Goal: Contribute content: Add original content to the website for others to see

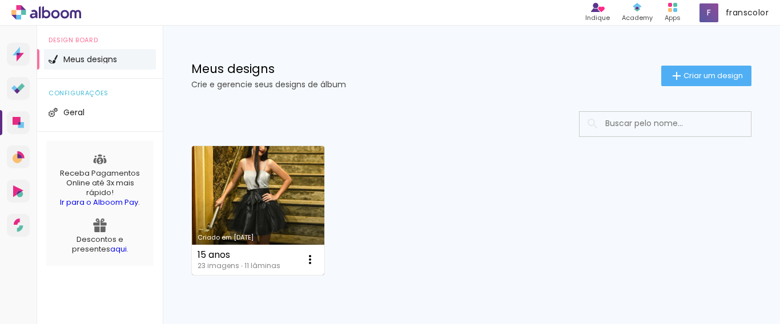
click at [274, 216] on link "Criado em [DATE]" at bounding box center [258, 210] width 132 height 129
click at [308, 260] on iron-icon at bounding box center [310, 260] width 14 height 14
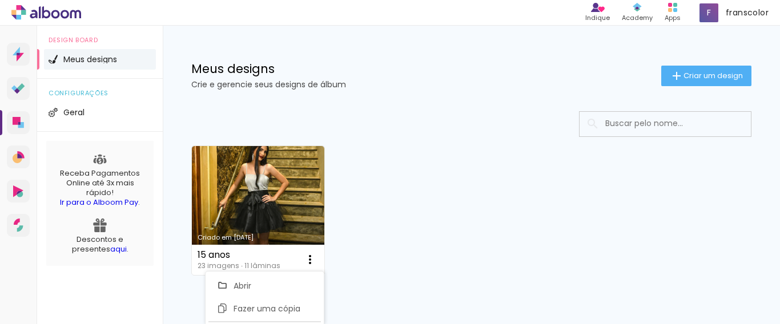
click at [429, 223] on div "Criado em 05/09/25 15 anos 23 imagens ∙ 11 lâminas Abrir Fazer uma cópia Excluir" at bounding box center [471, 209] width 570 height 139
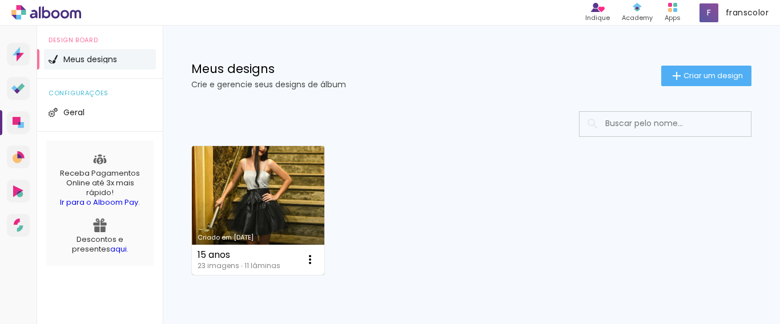
click at [281, 230] on link "Criado em [DATE]" at bounding box center [258, 210] width 132 height 129
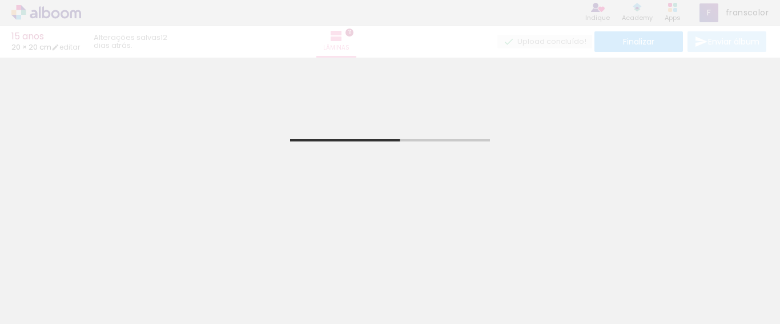
click at [15, 308] on iron-icon at bounding box center [17, 309] width 14 height 14
click at [0, 0] on input "file" at bounding box center [0, 0] width 0 height 0
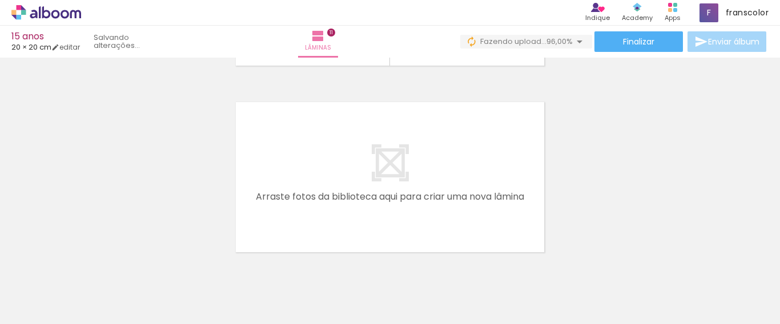
scroll to position [2090, 0]
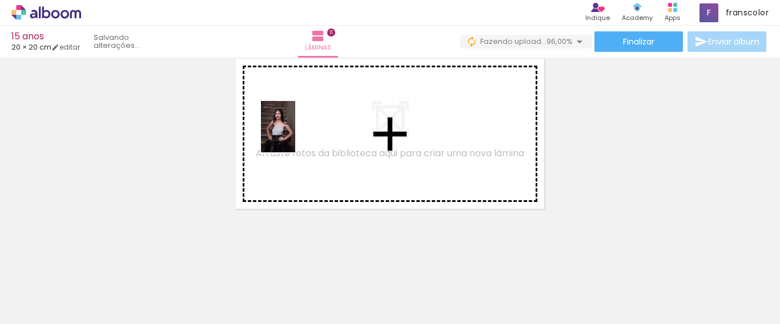
drag, startPoint x: 680, startPoint y: 292, endPoint x: 295, endPoint y: 135, distance: 415.6
click at [295, 135] on quentale-workspace at bounding box center [390, 162] width 780 height 324
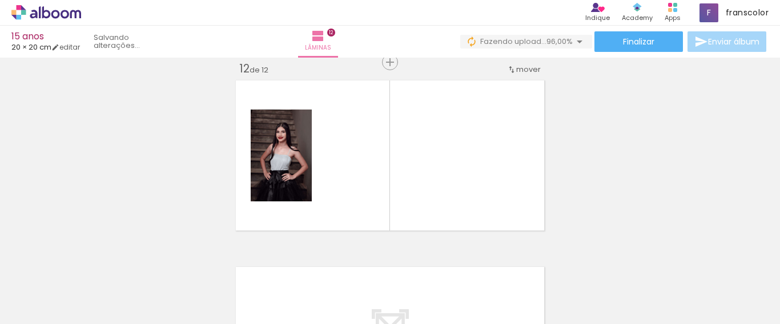
scroll to position [2068, 0]
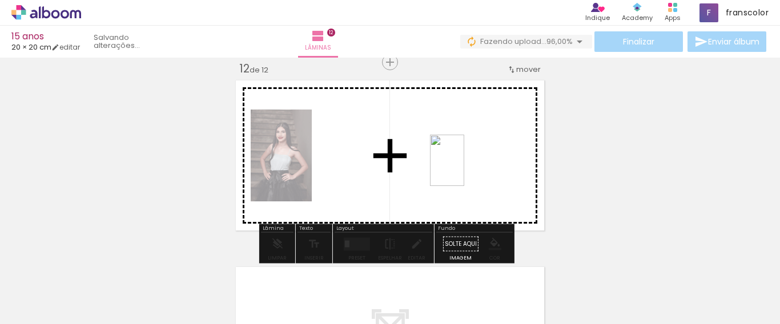
drag, startPoint x: 742, startPoint y: 297, endPoint x: 461, endPoint y: 167, distance: 310.1
click at [461, 167] on quentale-workspace at bounding box center [390, 162] width 780 height 324
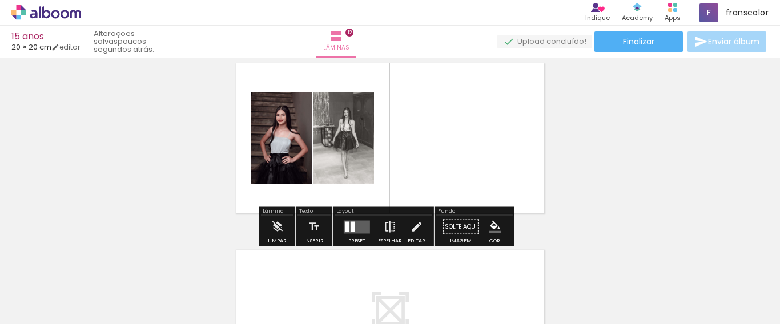
scroll to position [2105, 0]
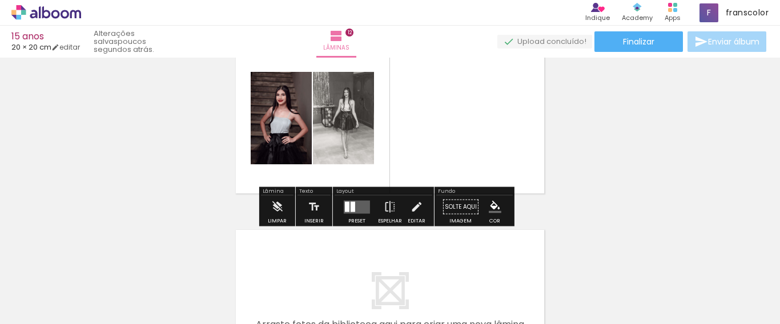
click at [363, 208] on quentale-layouter at bounding box center [357, 206] width 26 height 13
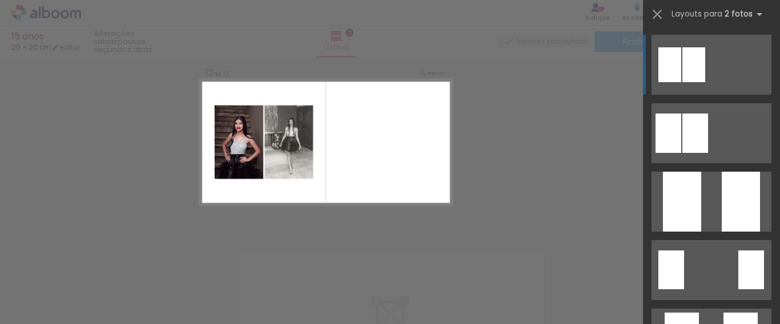
scroll to position [2068, 0]
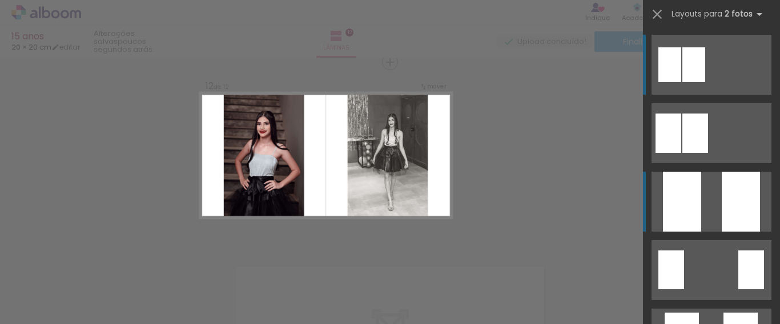
click at [738, 199] on div at bounding box center [741, 202] width 38 height 60
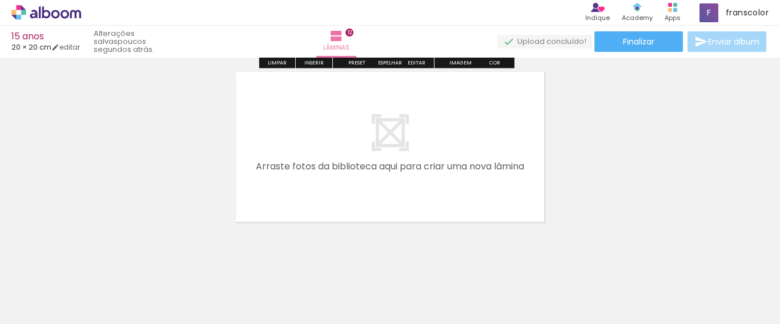
scroll to position [2277, 0]
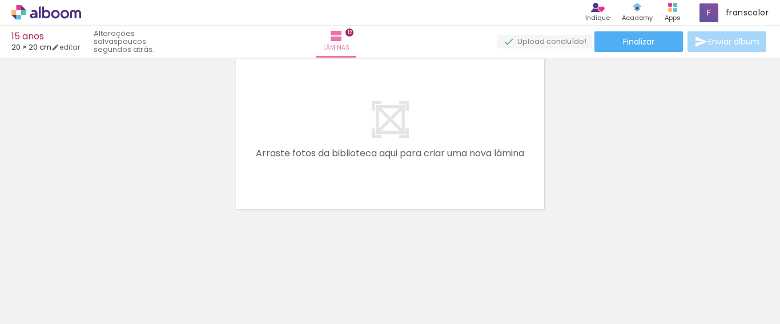
click at [49, 311] on span "Adicionar Fotos" at bounding box center [40, 309] width 34 height 13
click at [0, 0] on input "file" at bounding box center [0, 0] width 0 height 0
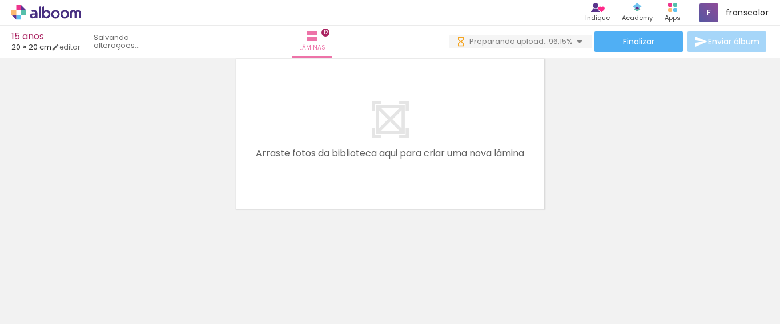
scroll to position [0, 980]
click at [751, 296] on div at bounding box center [733, 286] width 57 height 38
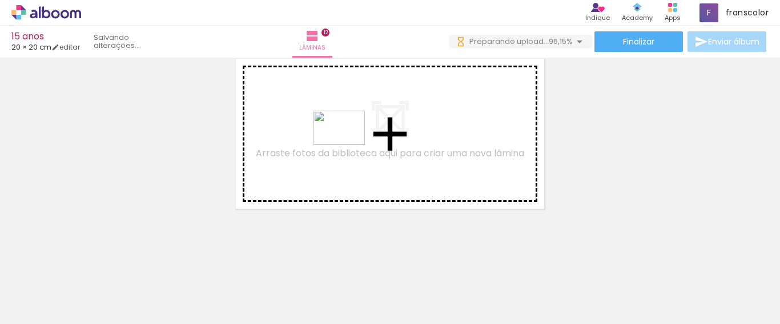
drag, startPoint x: 735, startPoint y: 295, endPoint x: 348, endPoint y: 145, distance: 415.6
click at [348, 145] on quentale-workspace at bounding box center [390, 162] width 780 height 324
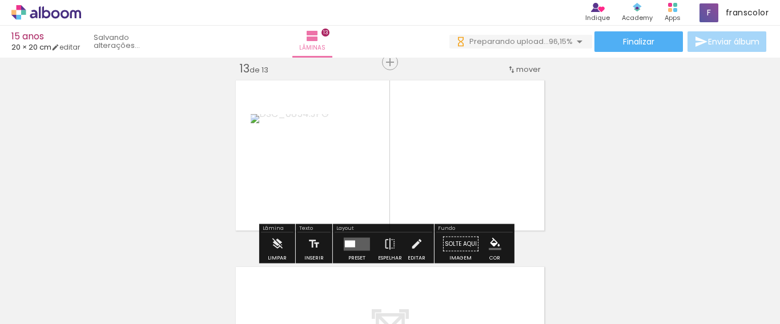
scroll to position [2255, 0]
click at [360, 245] on quentale-layouter at bounding box center [357, 244] width 26 height 13
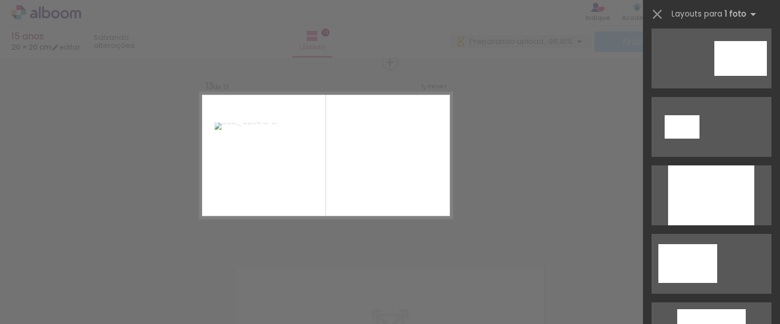
scroll to position [116, 0]
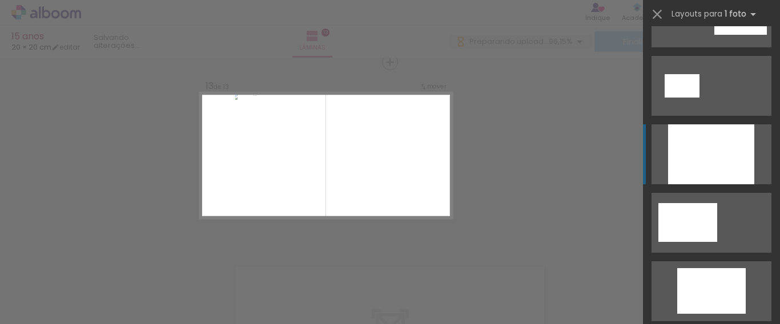
click at [721, 167] on div at bounding box center [711, 154] width 86 height 60
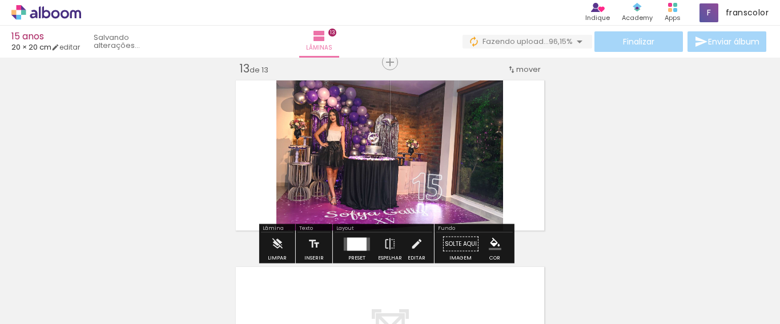
click at [354, 245] on div at bounding box center [356, 244] width 19 height 13
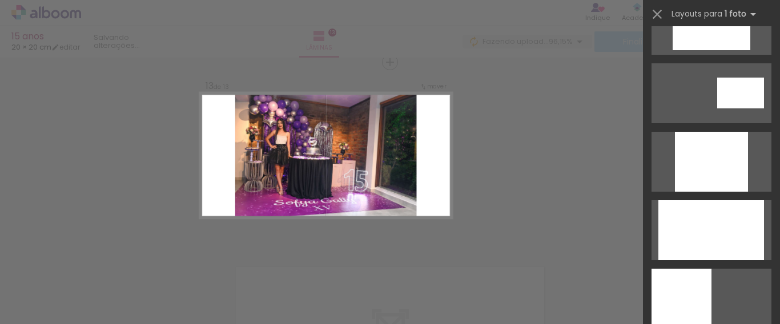
scroll to position [646, 0]
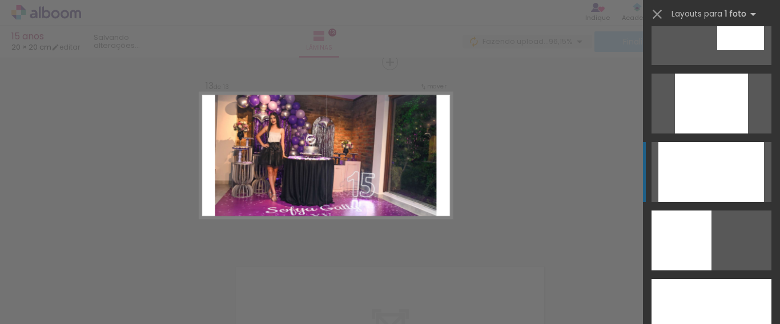
click at [712, 184] on div at bounding box center [711, 172] width 106 height 60
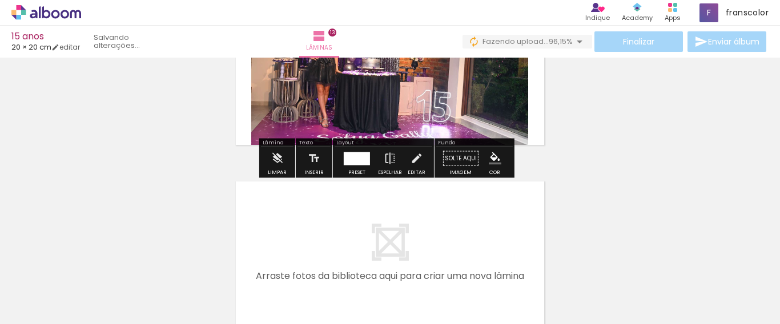
scroll to position [2369, 0]
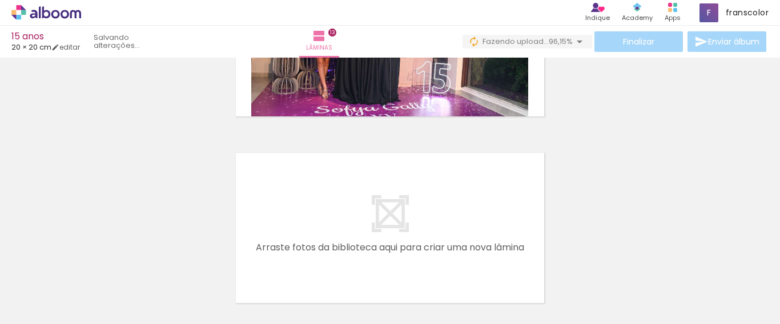
click at [45, 315] on span "Adicionar Fotos" at bounding box center [40, 309] width 34 height 13
click at [0, 0] on input "file" at bounding box center [0, 0] width 0 height 0
drag, startPoint x: 450, startPoint y: 196, endPoint x: 458, endPoint y: 171, distance: 26.5
click at [458, 171] on quentale-layouter at bounding box center [390, 228] width 316 height 158
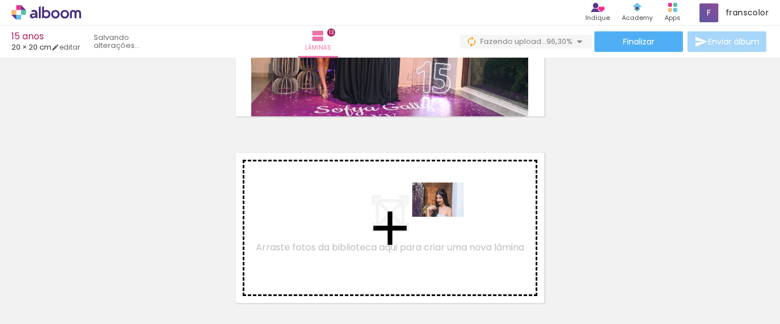
drag, startPoint x: 727, startPoint y: 292, endPoint x: 447, endPoint y: 217, distance: 290.3
click at [447, 217] on quentale-workspace at bounding box center [390, 162] width 780 height 324
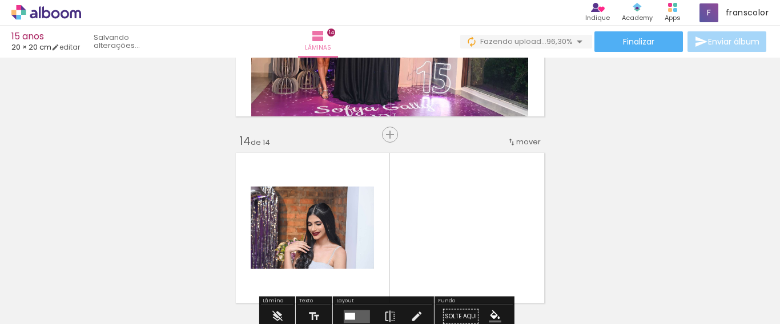
scroll to position [2442, 0]
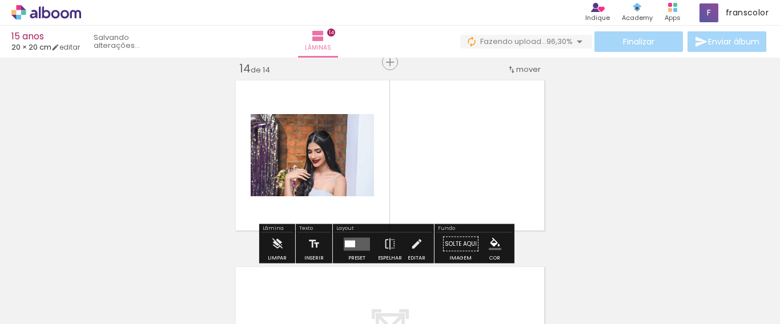
drag, startPoint x: 454, startPoint y: 184, endPoint x: 455, endPoint y: 172, distance: 12.0
click at [455, 172] on quentale-layouter at bounding box center [390, 156] width 316 height 158
click at [354, 247] on quentale-layouter at bounding box center [357, 244] width 26 height 13
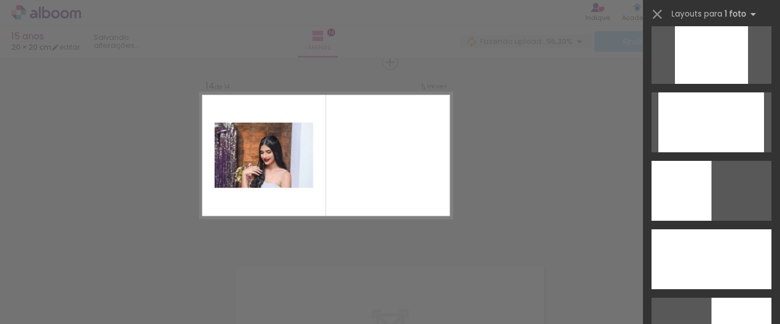
scroll to position [762, 0]
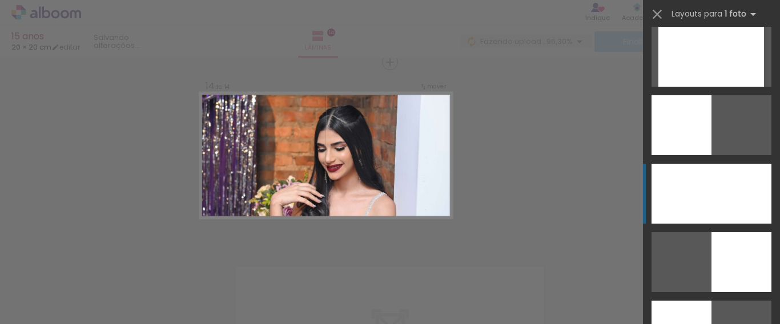
click at [695, 195] on div at bounding box center [711, 194] width 120 height 60
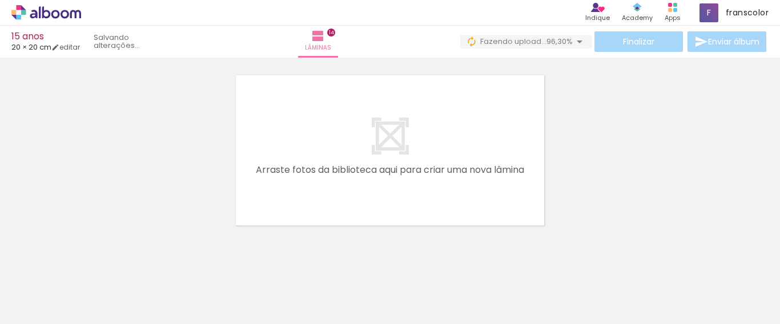
scroll to position [2650, 0]
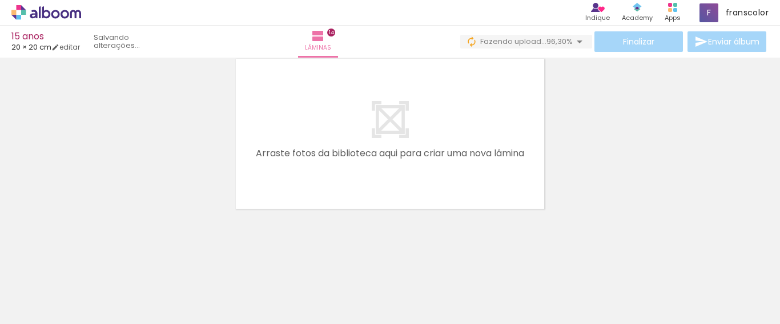
click at [46, 313] on span "Adicionar Fotos" at bounding box center [40, 309] width 34 height 13
click at [0, 0] on input "file" at bounding box center [0, 0] width 0 height 0
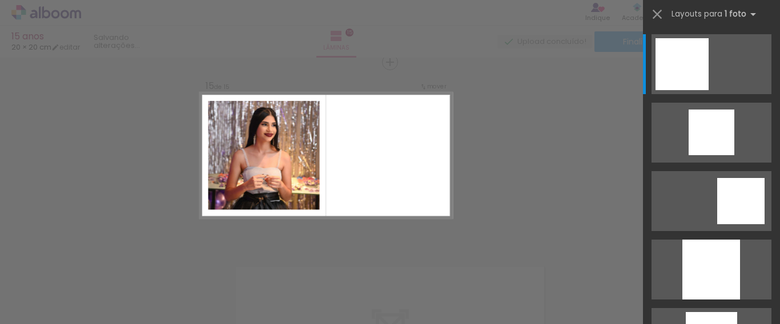
scroll to position [795, 0]
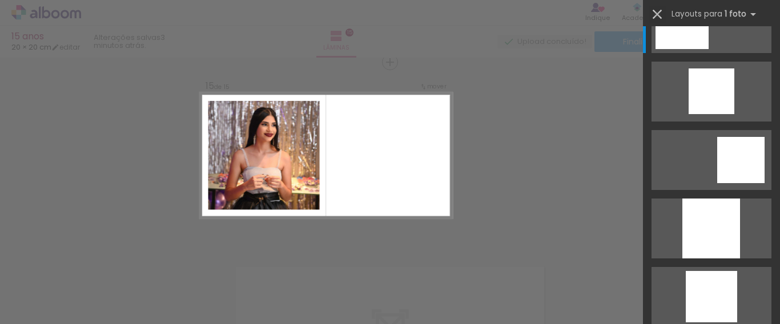
click at [657, 14] on iron-icon at bounding box center [657, 14] width 16 height 16
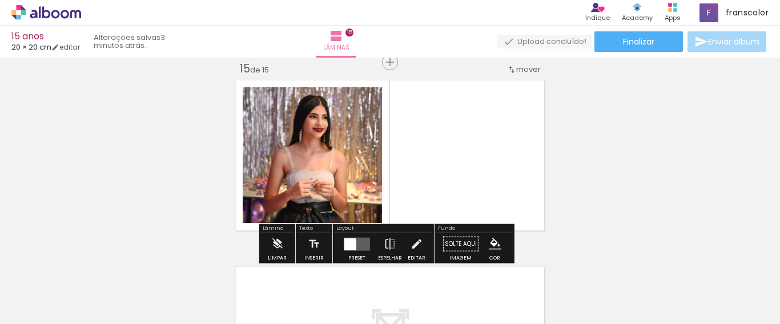
click at [735, 292] on div at bounding box center [733, 286] width 38 height 57
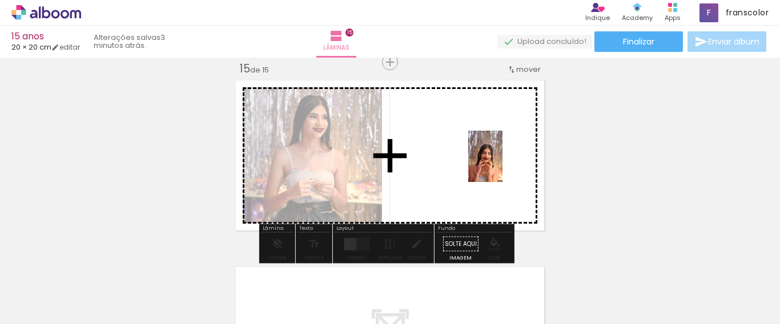
drag, startPoint x: 747, startPoint y: 289, endPoint x: 493, endPoint y: 150, distance: 290.1
click at [492, 150] on quentale-workspace at bounding box center [390, 162] width 780 height 324
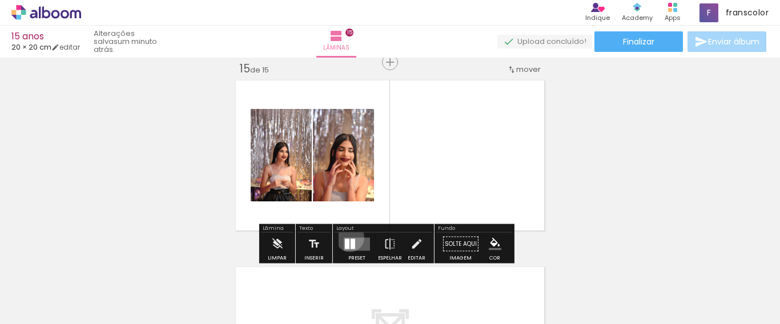
click at [347, 238] on quentale-layouter at bounding box center [357, 244] width 26 height 13
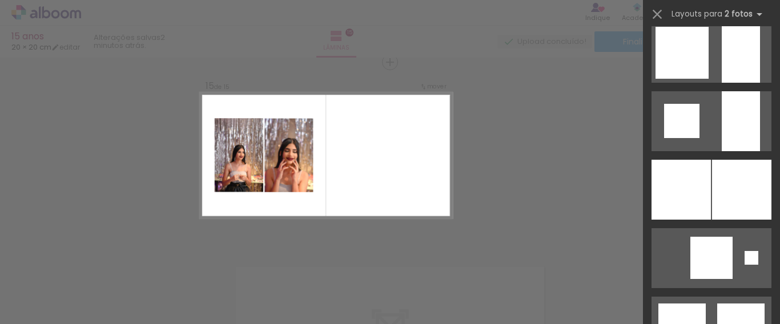
scroll to position [1093, 0]
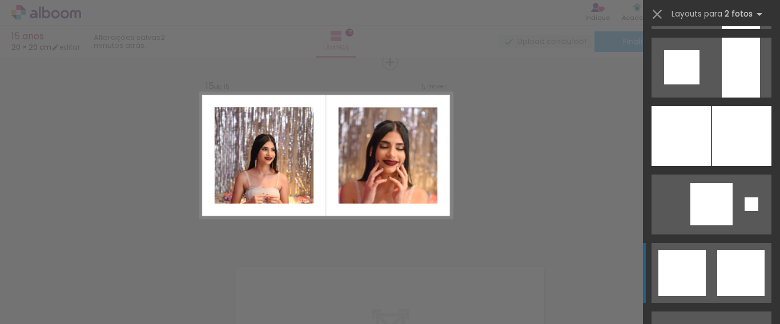
click at [725, 275] on div at bounding box center [740, 273] width 47 height 46
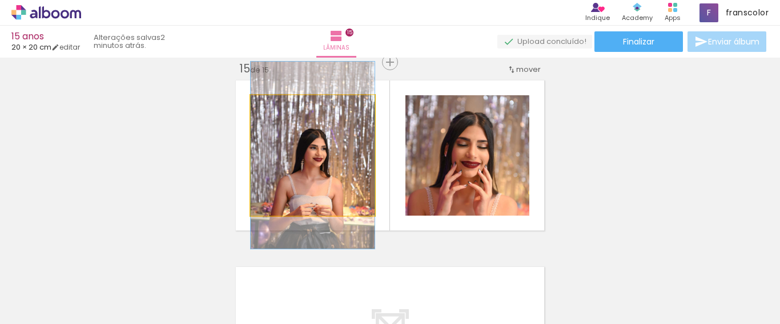
click at [322, 158] on quentale-photo at bounding box center [313, 155] width 124 height 120
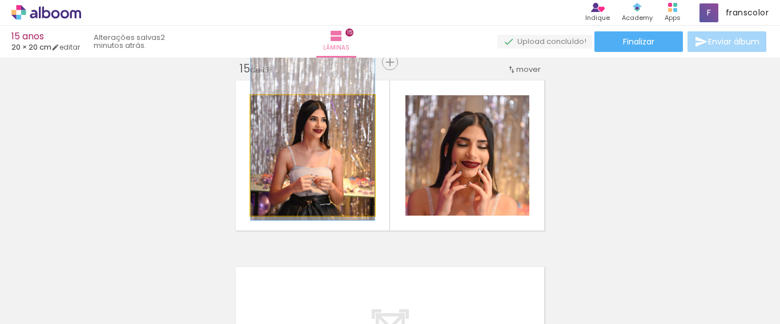
drag, startPoint x: 321, startPoint y: 171, endPoint x: 316, endPoint y: 143, distance: 29.1
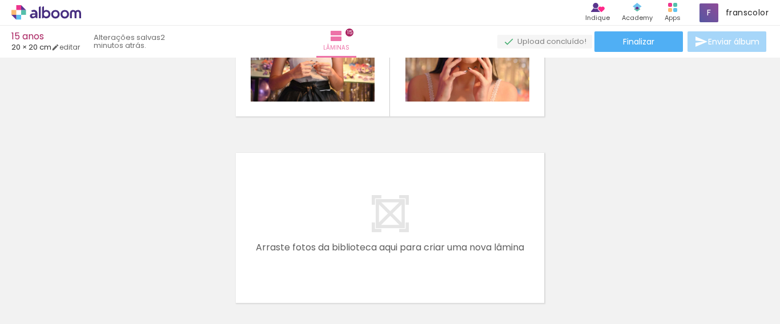
scroll to position [2800, 0]
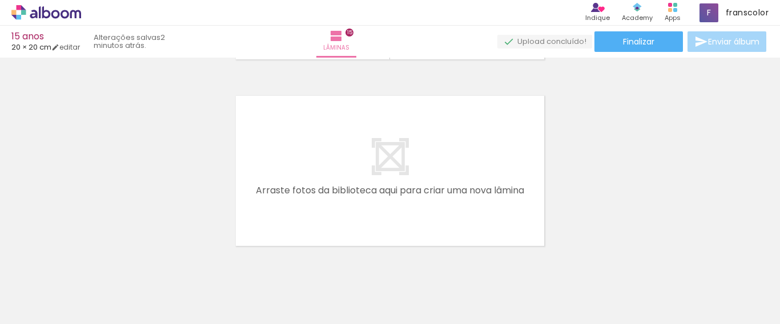
click at [48, 311] on span "Adicionar Fotos" at bounding box center [40, 309] width 34 height 13
click at [0, 0] on input "file" at bounding box center [0, 0] width 0 height 0
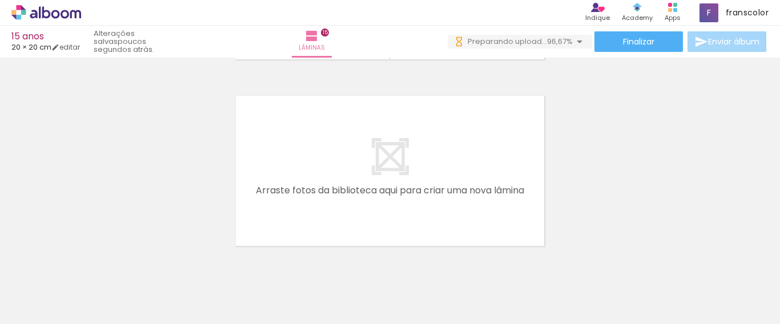
scroll to position [0, 1236]
click at [731, 293] on div at bounding box center [733, 286] width 57 height 38
click at [742, 296] on div at bounding box center [733, 286] width 57 height 38
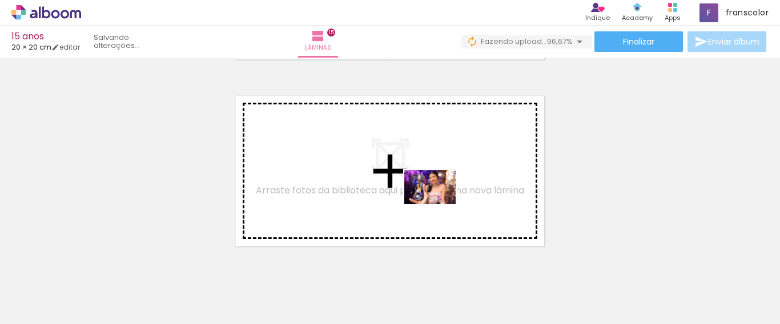
drag, startPoint x: 739, startPoint y: 297, endPoint x: 433, endPoint y: 201, distance: 321.3
click at [433, 201] on quentale-workspace at bounding box center [390, 162] width 780 height 324
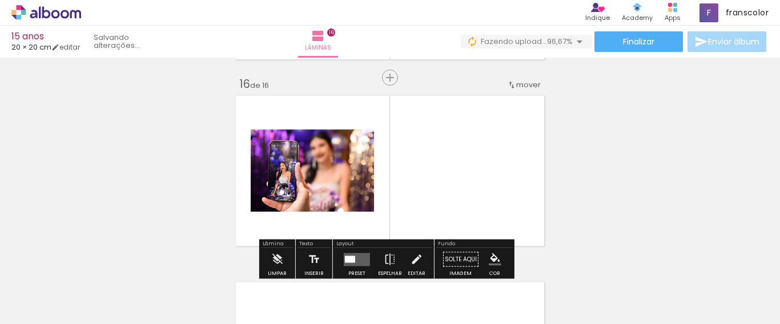
scroll to position [2815, 0]
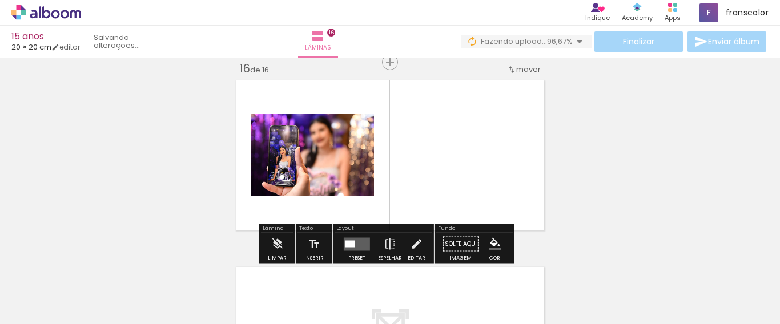
click at [359, 241] on quentale-layouter at bounding box center [357, 244] width 26 height 13
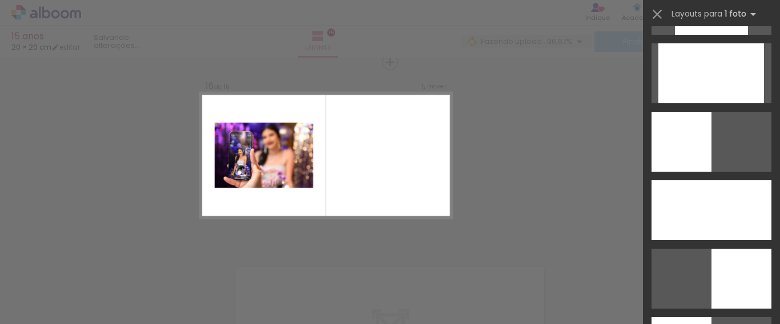
scroll to position [762, 0]
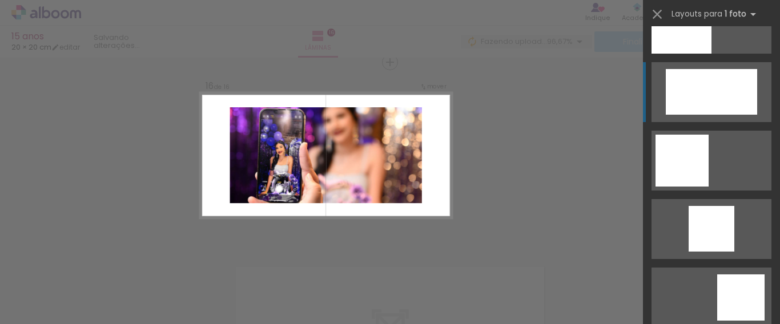
scroll to position [0, 1236]
click at [723, 103] on div at bounding box center [711, 92] width 91 height 46
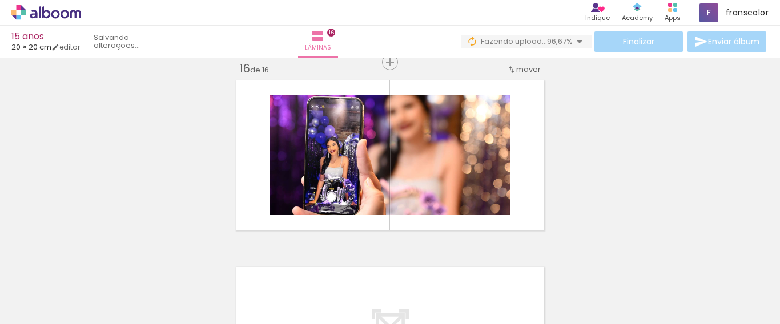
click at [45, 315] on paper-button "Adicionar Fotos" at bounding box center [34, 309] width 55 height 18
click at [0, 0] on input "file" at bounding box center [0, 0] width 0 height 0
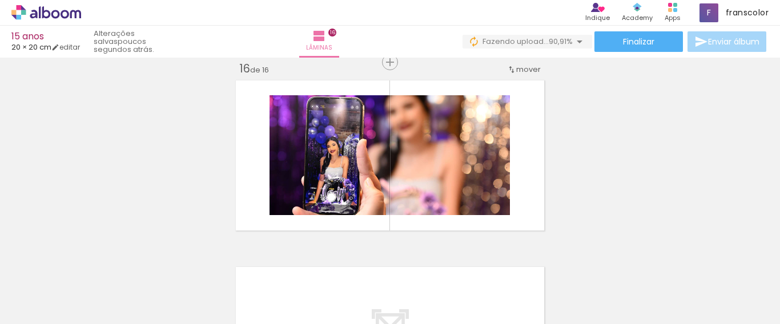
scroll to position [0, 1427]
click at [616, 284] on div at bounding box center [605, 286] width 38 height 57
click at [681, 292] on div at bounding box center [669, 286] width 38 height 57
click at [743, 289] on div at bounding box center [733, 286] width 38 height 57
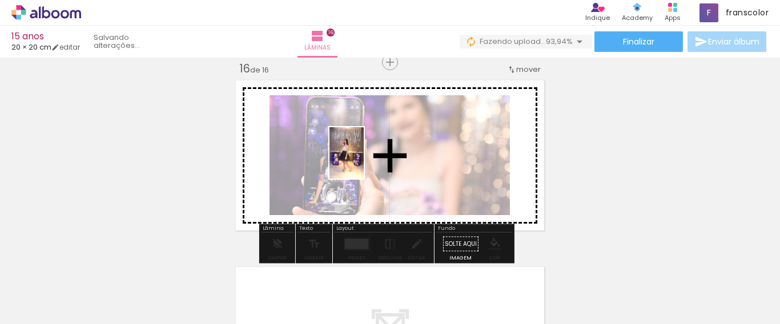
drag, startPoint x: 612, startPoint y: 281, endPoint x: 364, endPoint y: 162, distance: 275.6
click at [364, 162] on quentale-workspace at bounding box center [390, 162] width 780 height 324
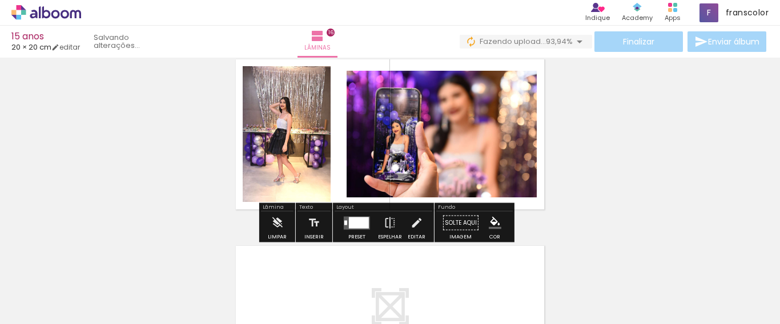
scroll to position [2852, 0]
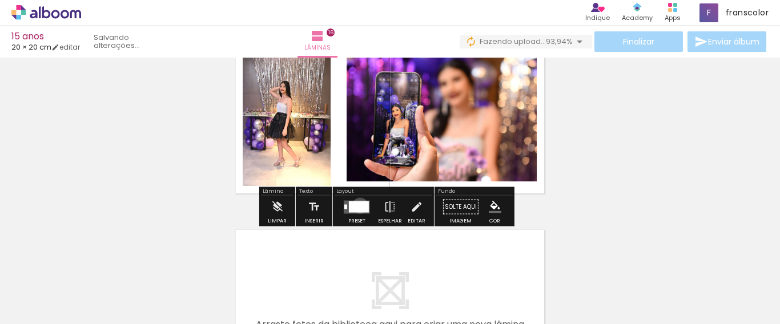
click at [357, 206] on div at bounding box center [359, 206] width 20 height 11
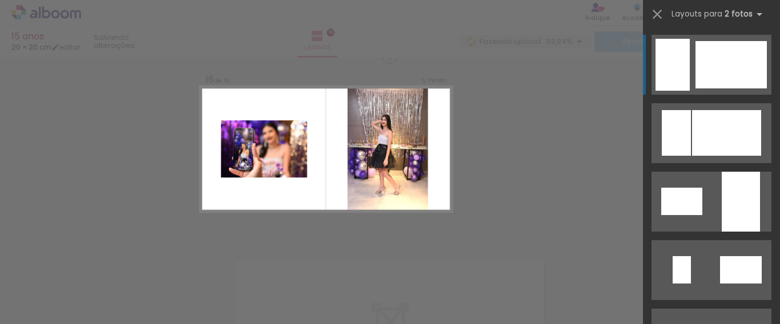
scroll to position [2815, 0]
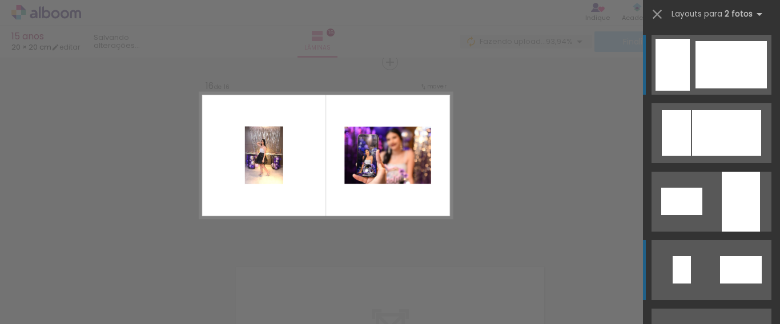
click at [682, 268] on div at bounding box center [682, 269] width 18 height 27
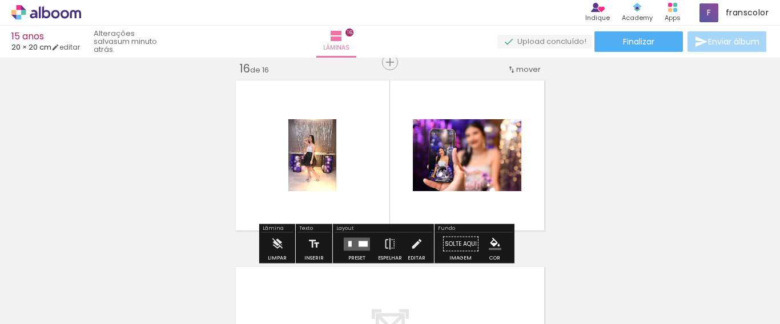
drag, startPoint x: 353, startPoint y: 244, endPoint x: 371, endPoint y: 237, distance: 19.0
click at [353, 244] on quentale-layouter at bounding box center [357, 244] width 26 height 13
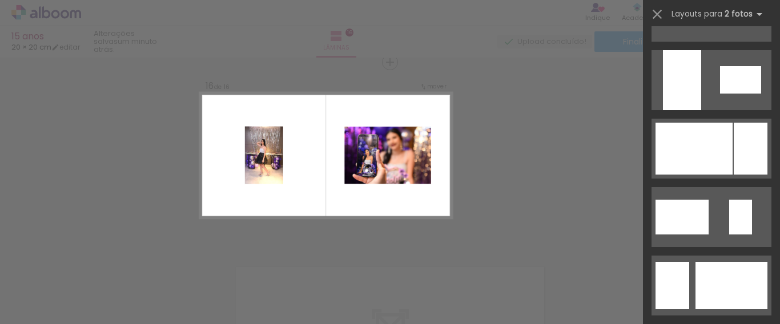
scroll to position [560, 0]
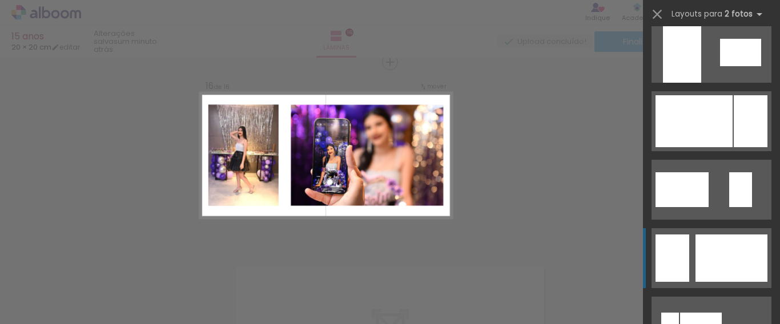
click at [716, 269] on div at bounding box center [731, 258] width 72 height 47
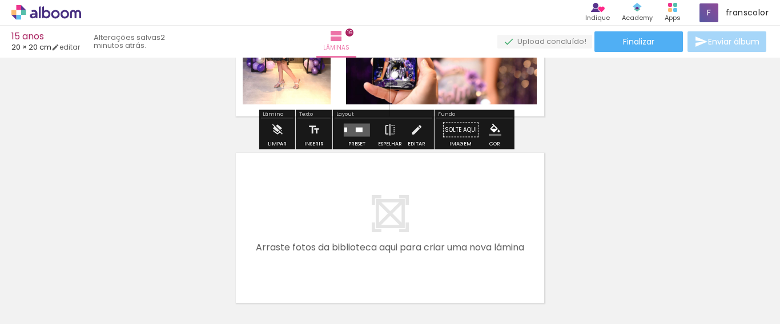
scroll to position [2986, 0]
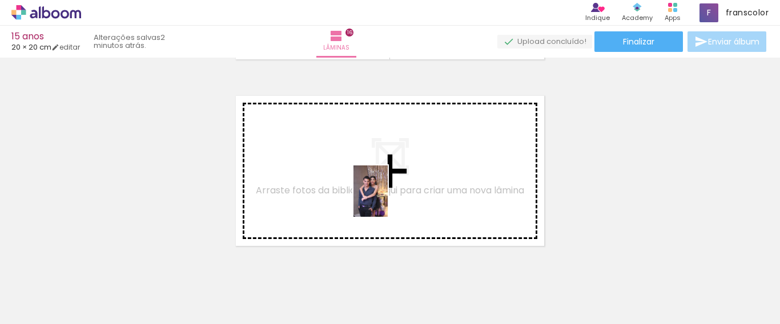
drag, startPoint x: 672, startPoint y: 280, endPoint x: 369, endPoint y: 200, distance: 313.7
click at [369, 200] on quentale-workspace at bounding box center [390, 162] width 780 height 324
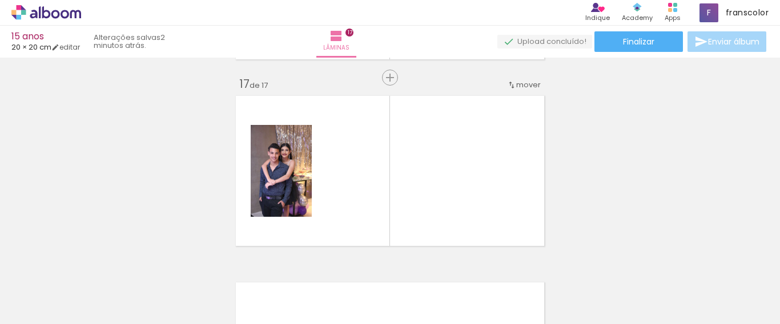
scroll to position [3002, 0]
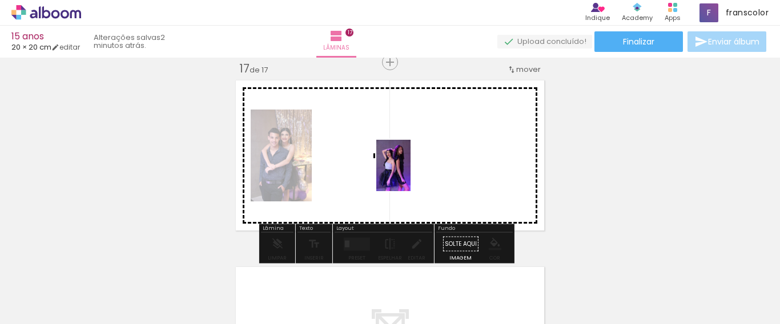
drag, startPoint x: 739, startPoint y: 280, endPoint x: 405, endPoint y: 172, distance: 351.6
click at [405, 172] on quentale-workspace at bounding box center [390, 162] width 780 height 324
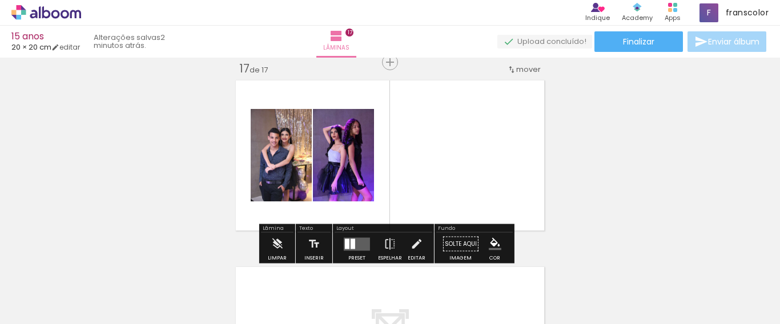
click at [352, 242] on div at bounding box center [353, 244] width 5 height 10
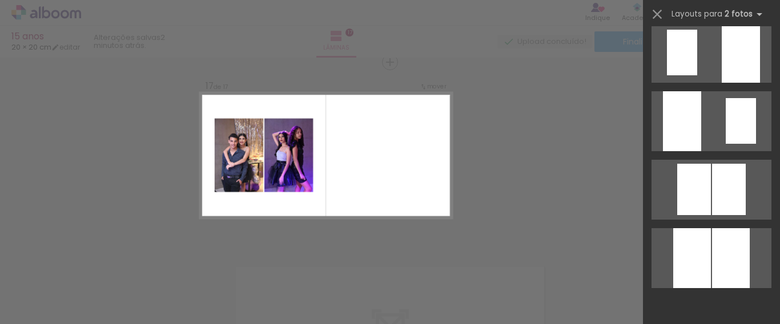
scroll to position [0, 0]
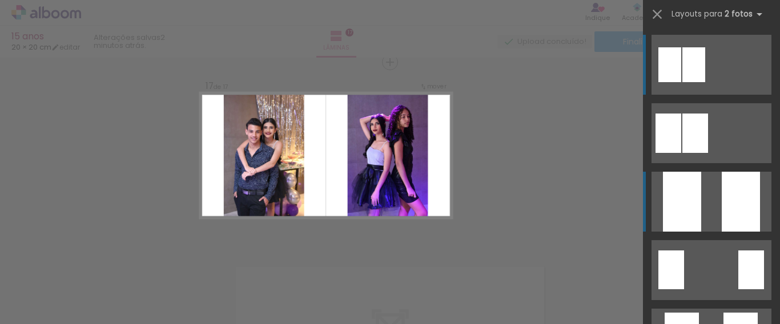
click at [735, 194] on div at bounding box center [741, 202] width 38 height 60
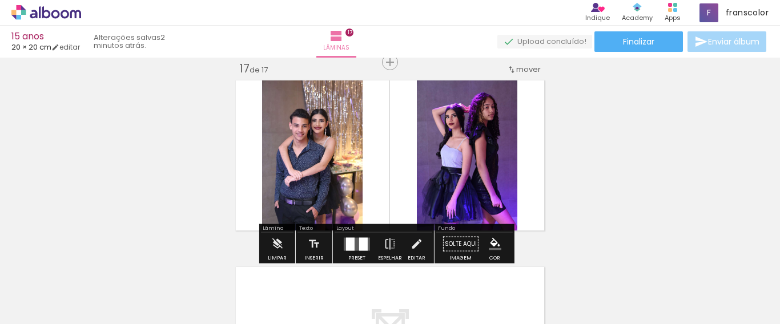
click at [61, 311] on paper-button "Adicionar Fotos" at bounding box center [34, 309] width 55 height 18
click at [0, 0] on input "file" at bounding box center [0, 0] width 0 height 0
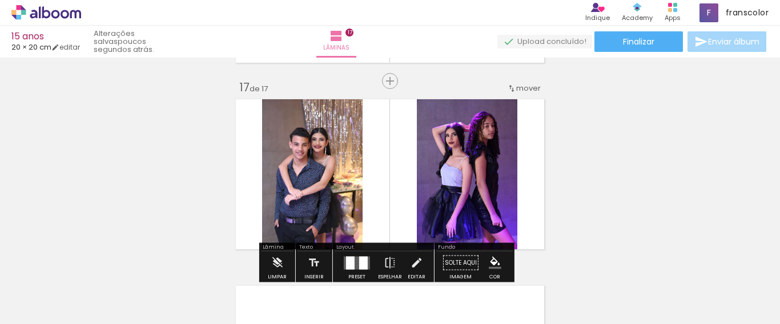
scroll to position [3002, 0]
